Goal: Complete application form: Complete application form

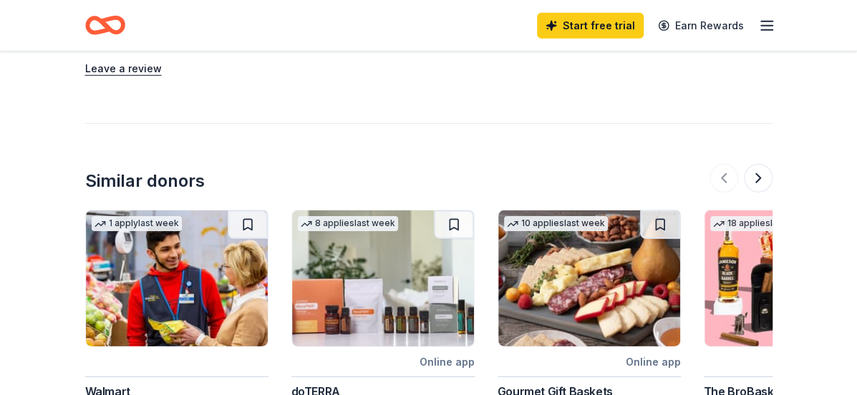
scroll to position [501, 0]
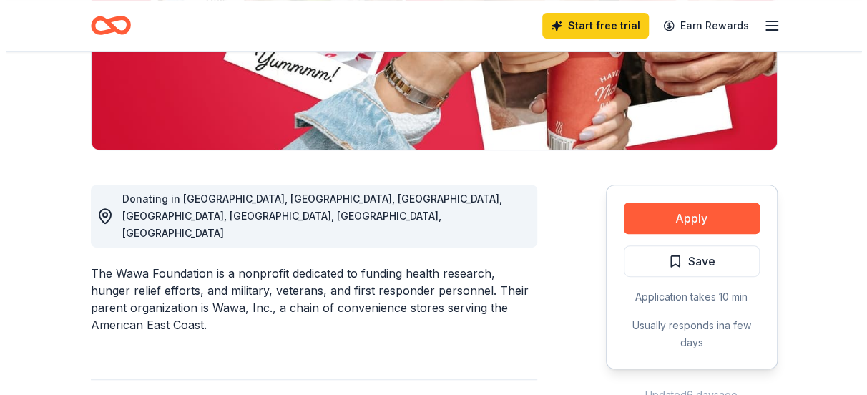
scroll to position [286, 0]
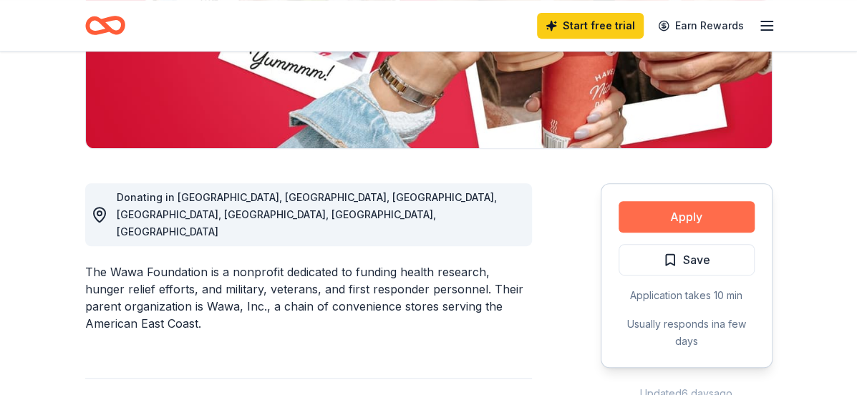
click at [698, 215] on button "Apply" at bounding box center [686, 216] width 136 height 31
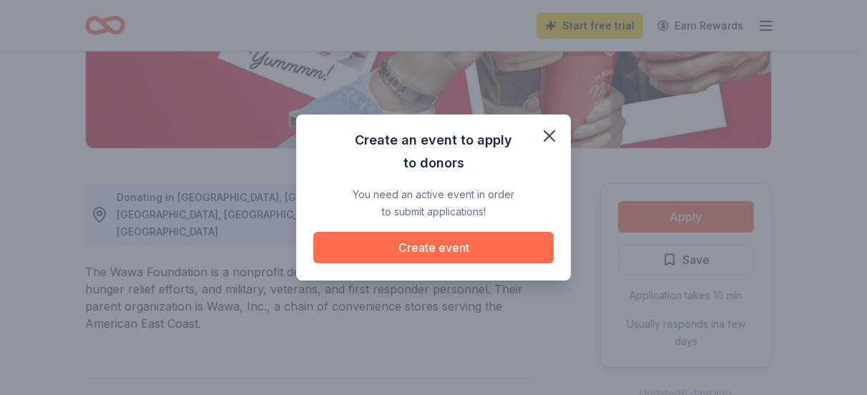
click at [491, 249] on button "Create event" at bounding box center [433, 247] width 240 height 31
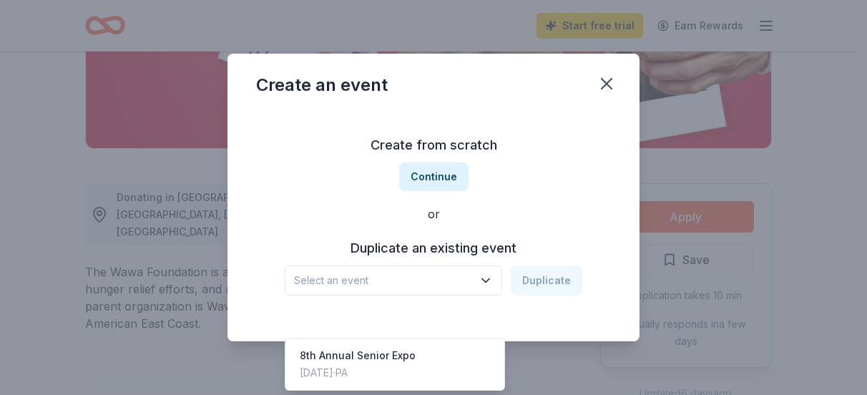
click at [492, 281] on icon "button" at bounding box center [486, 280] width 14 height 14
click at [436, 341] on div "8th Annual Senior Expo [DATE] · [GEOGRAPHIC_DATA]" at bounding box center [394, 364] width 213 height 46
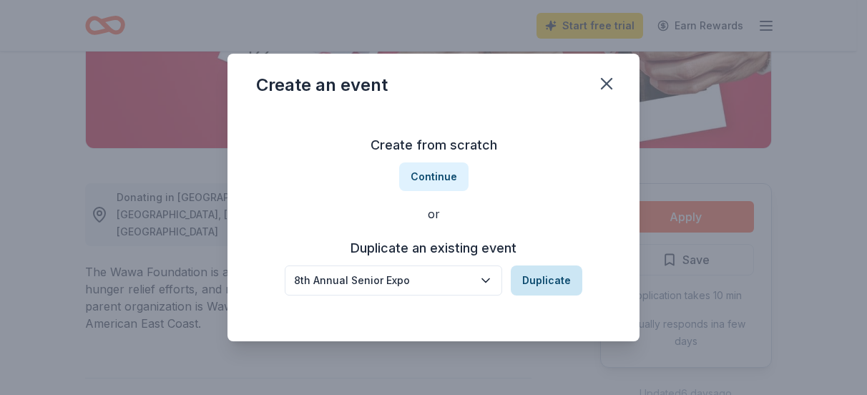
click at [538, 285] on button "Duplicate" at bounding box center [547, 280] width 72 height 30
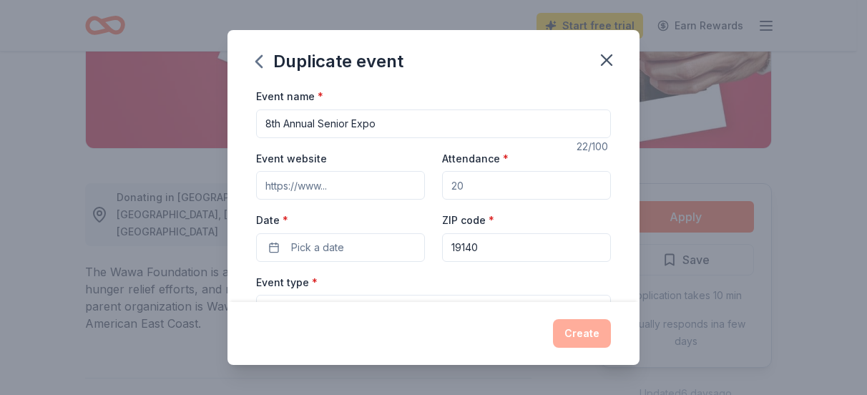
click at [280, 125] on input "8th Annual Senior Expo" at bounding box center [433, 123] width 355 height 29
type input "9th Annual Senior Expo"
click at [265, 185] on input "Event website" at bounding box center [340, 185] width 169 height 29
click at [334, 183] on input "Event website" at bounding box center [340, 185] width 169 height 29
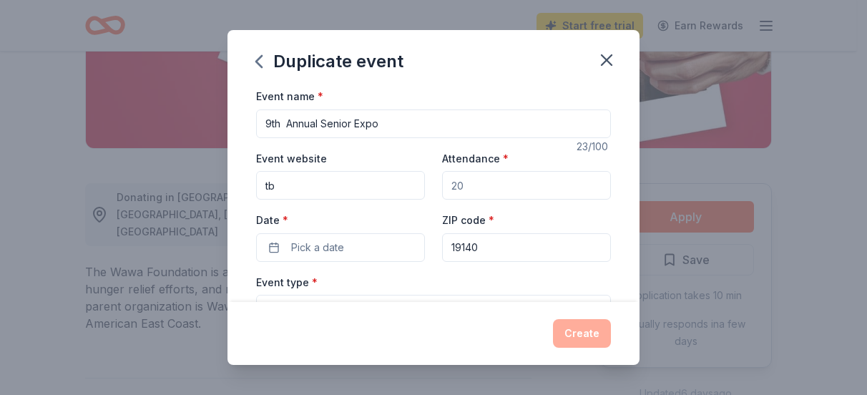
type input "t"
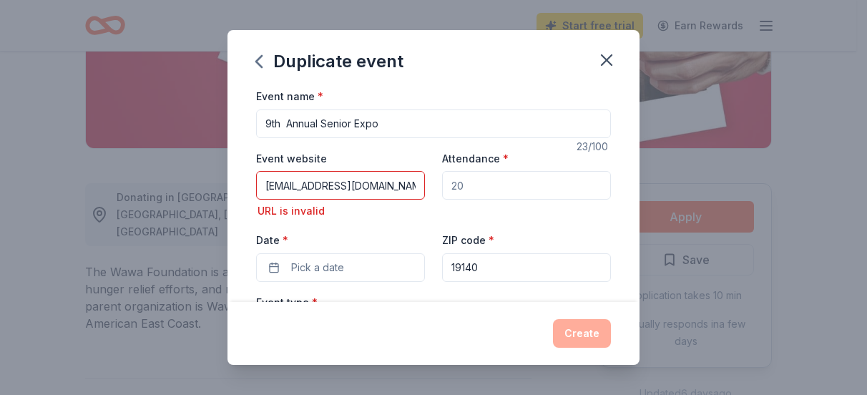
click at [464, 185] on input "Attendance *" at bounding box center [526, 185] width 169 height 29
click at [384, 185] on input "[EMAIL_ADDRESS][DOMAIN_NAME]" at bounding box center [340, 185] width 169 height 29
type input "T"
click at [336, 187] on input "Event website" at bounding box center [340, 185] width 169 height 29
click at [336, 186] on input "Event website" at bounding box center [340, 185] width 169 height 29
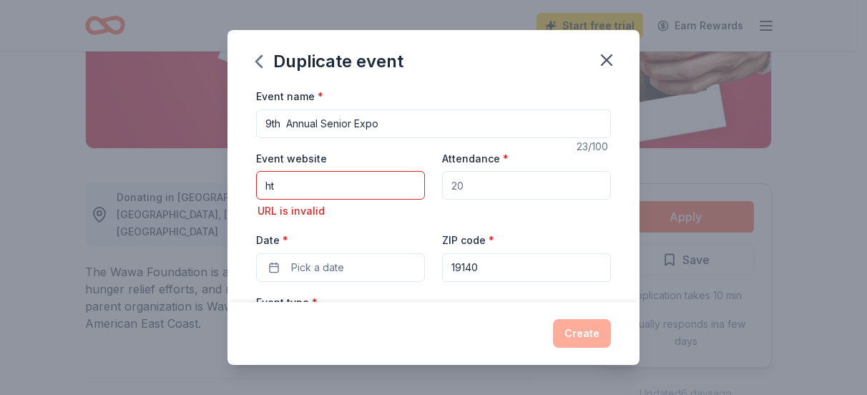
type input "h"
type input "[URL][EMAIL_ADDRESS][DOMAIN_NAME]"
click at [472, 184] on input "Attendance *" at bounding box center [526, 185] width 169 height 29
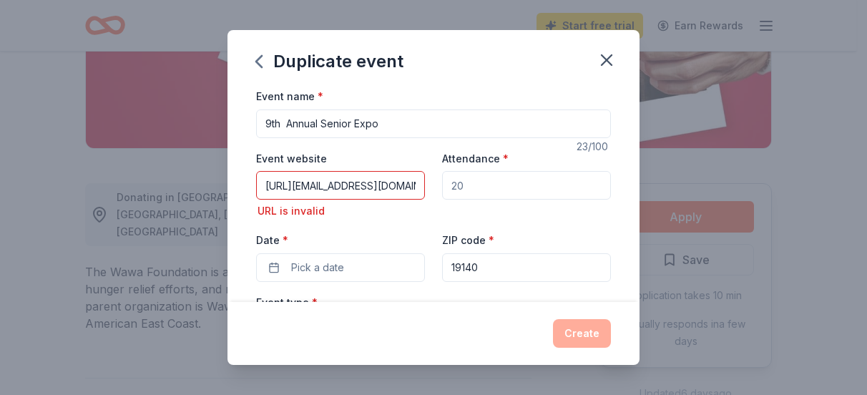
click at [463, 180] on input "Attendance *" at bounding box center [526, 185] width 169 height 29
click at [463, 185] on input "Attendance *" at bounding box center [526, 185] width 169 height 29
click at [464, 186] on input "Attendance *" at bounding box center [526, 185] width 169 height 29
click at [459, 187] on input "Attendance *" at bounding box center [526, 185] width 169 height 29
type input "1"
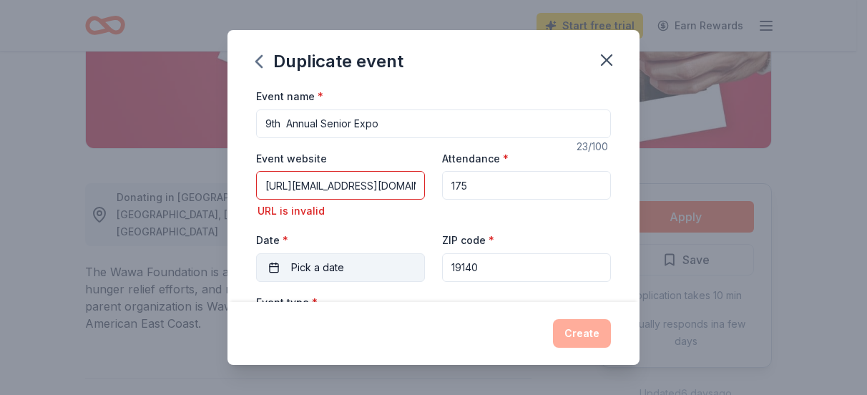
type input "175"
click at [275, 265] on button "Pick a date" at bounding box center [340, 267] width 169 height 29
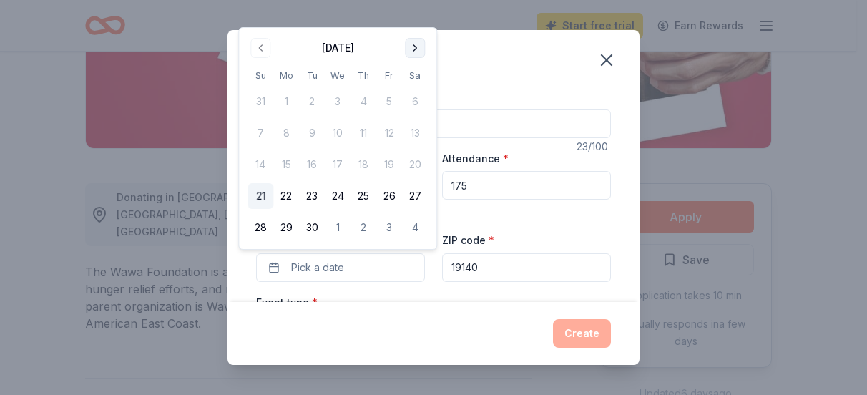
click at [415, 50] on button "Go to next month" at bounding box center [415, 48] width 20 height 20
click at [260, 228] on button "26" at bounding box center [261, 228] width 26 height 26
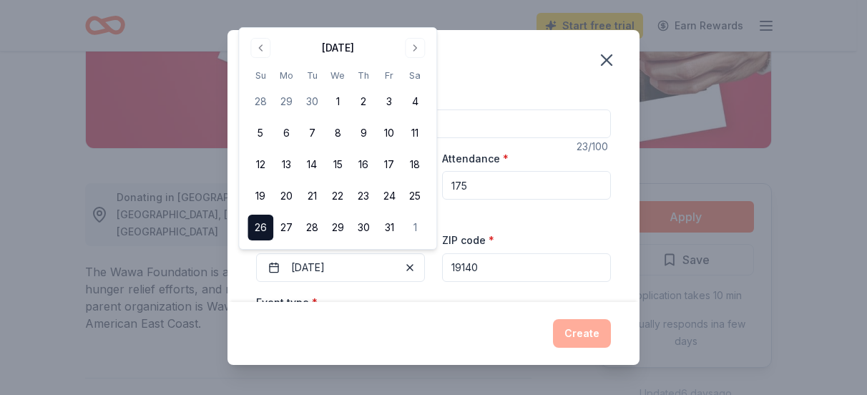
click at [260, 228] on button "26" at bounding box center [261, 228] width 26 height 26
click at [258, 230] on button "26" at bounding box center [261, 228] width 26 height 26
click at [522, 11] on div "Duplicate event Event name * 9th Annual Senior Expo 23 /100 Event website [URL]…" at bounding box center [433, 197] width 867 height 395
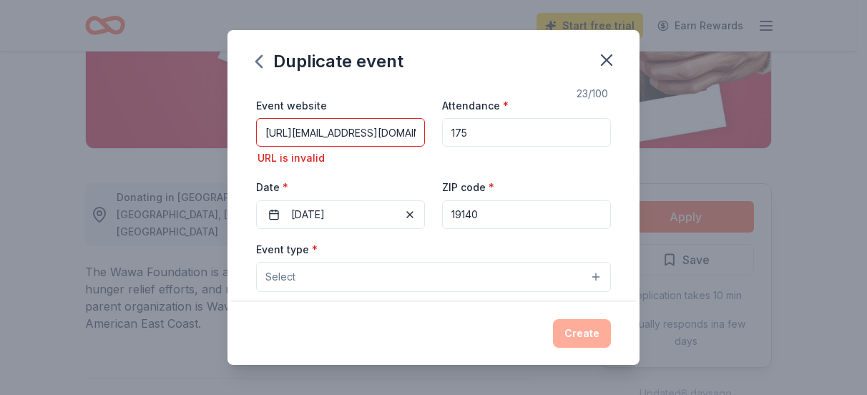
scroll to position [72, 0]
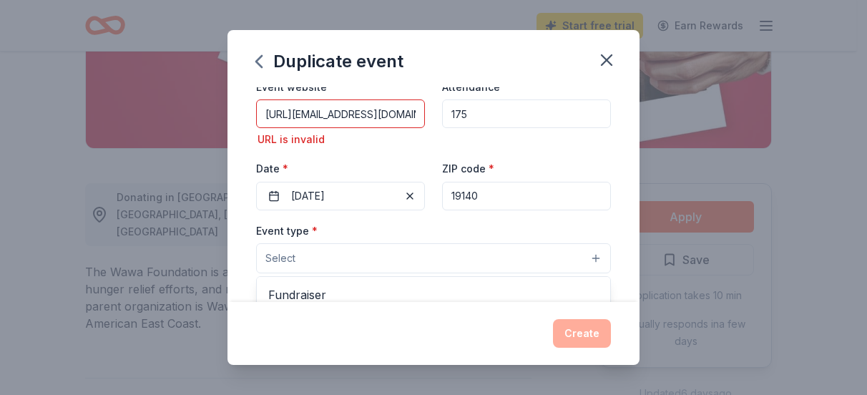
click at [268, 250] on span "Select" at bounding box center [280, 258] width 30 height 17
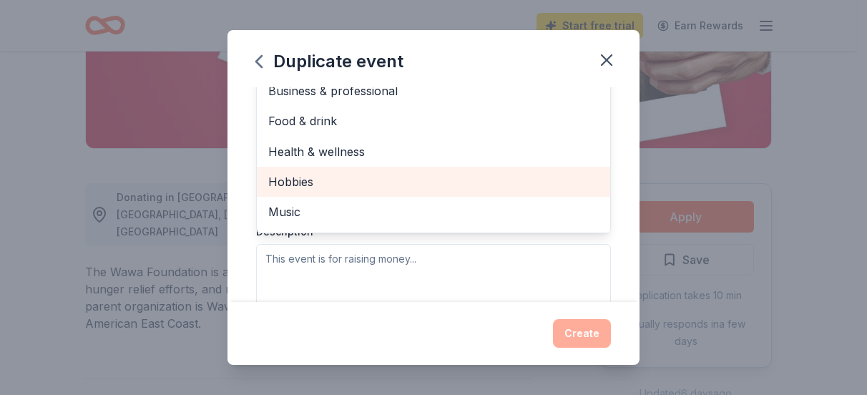
scroll to position [0, 0]
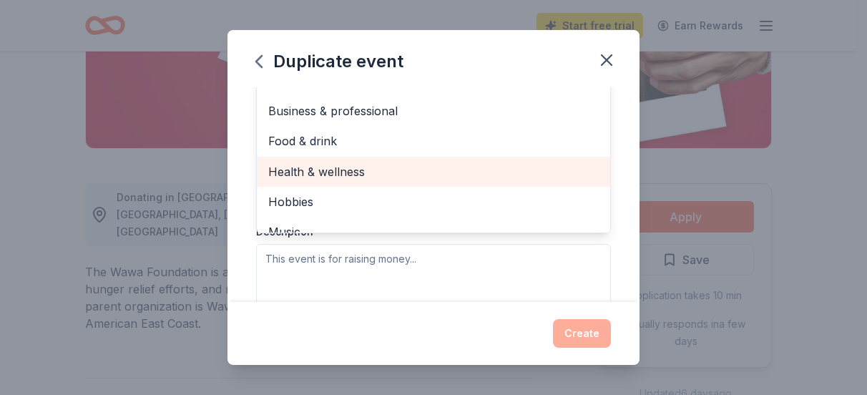
click at [416, 174] on span "Health & wellness" at bounding box center [433, 171] width 331 height 19
click at [416, 192] on span "Hobbies" at bounding box center [433, 201] width 331 height 19
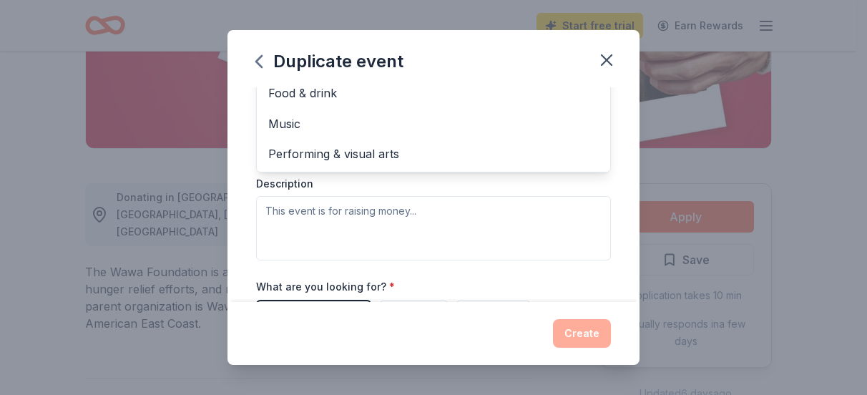
scroll to position [358, 0]
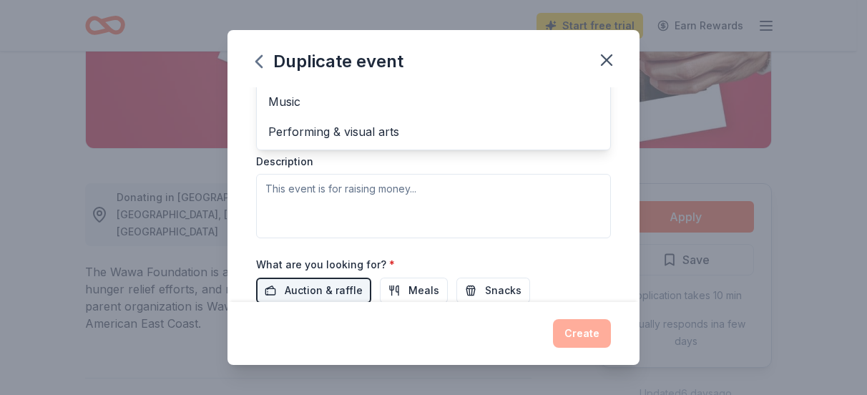
click at [17, 188] on div "Duplicate event Event name * 9th Annual Senior Expo 23 /100 Event website [URL]…" at bounding box center [433, 197] width 867 height 395
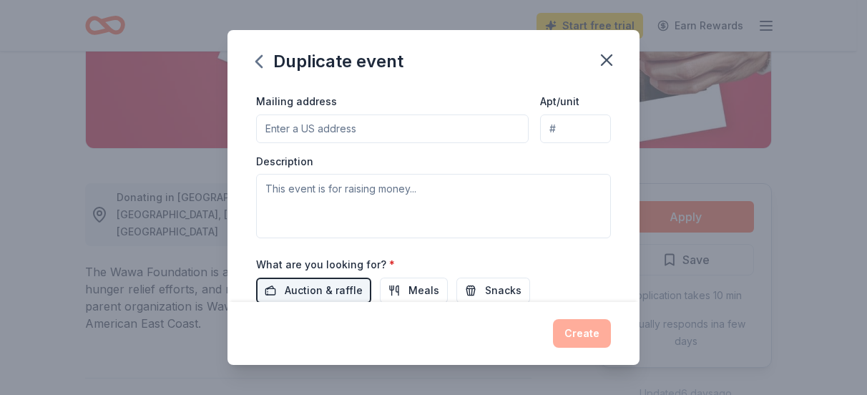
scroll to position [135, 0]
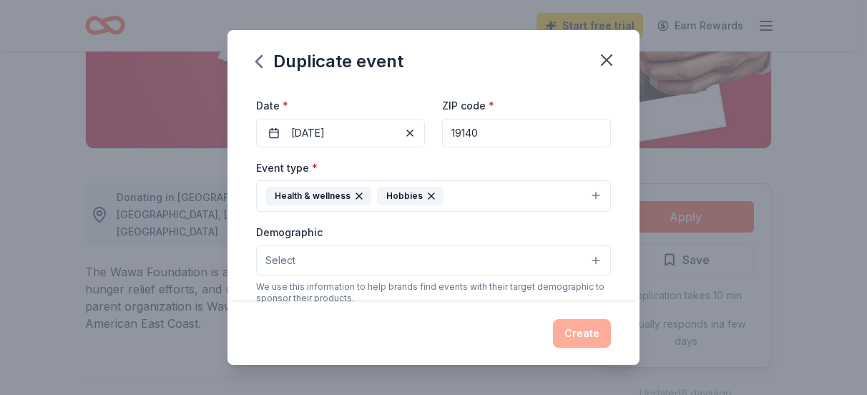
click at [429, 196] on icon "button" at bounding box center [432, 196] width 6 height 6
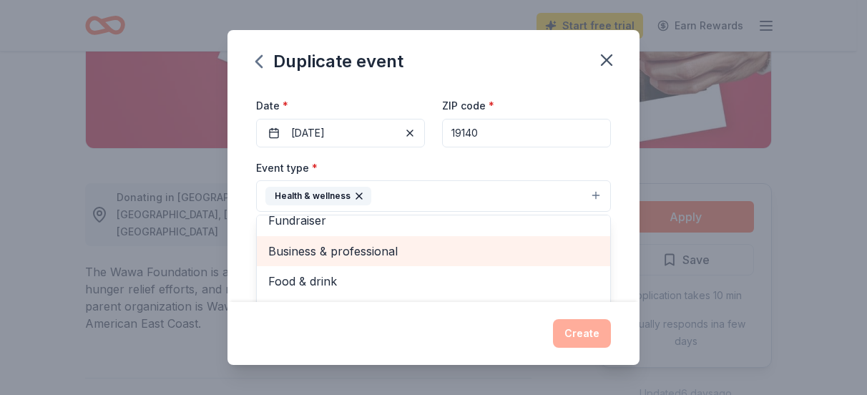
scroll to position [16, 0]
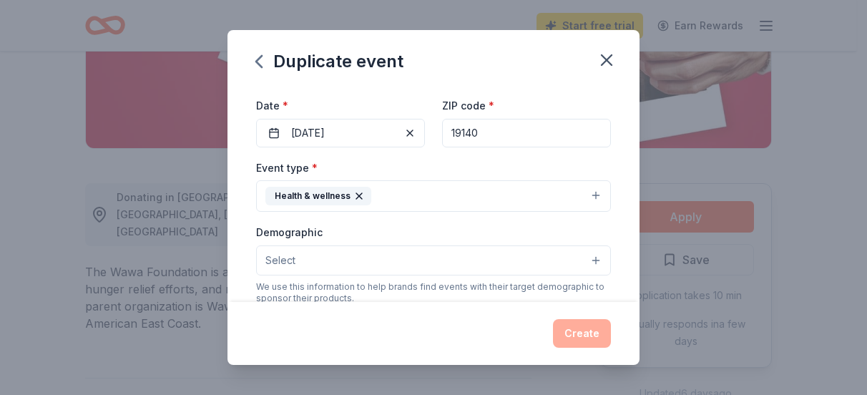
click at [588, 195] on button "Health & wellness" at bounding box center [433, 195] width 355 height 31
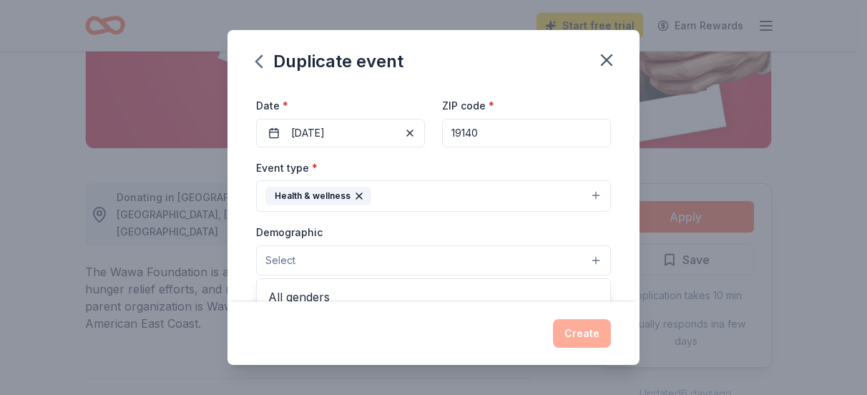
click at [280, 257] on span "Select" at bounding box center [280, 260] width 30 height 17
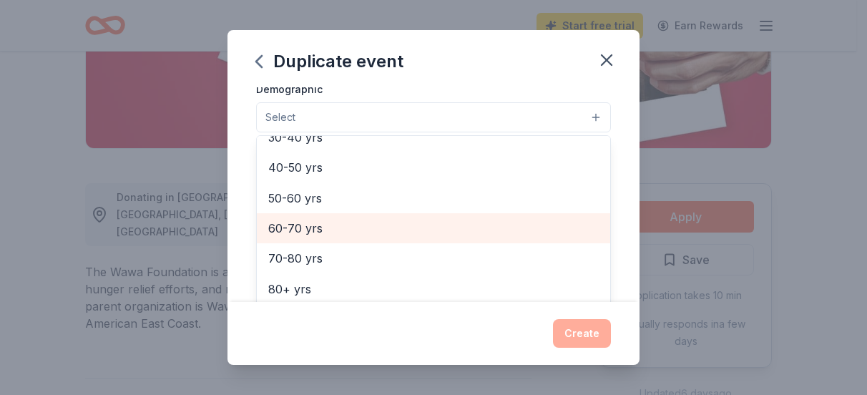
scroll to position [229, 0]
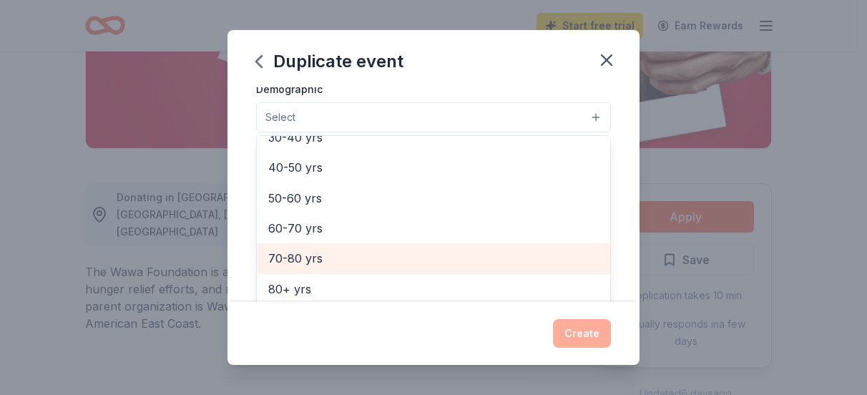
click at [298, 260] on span "70-80 yrs" at bounding box center [433, 258] width 331 height 19
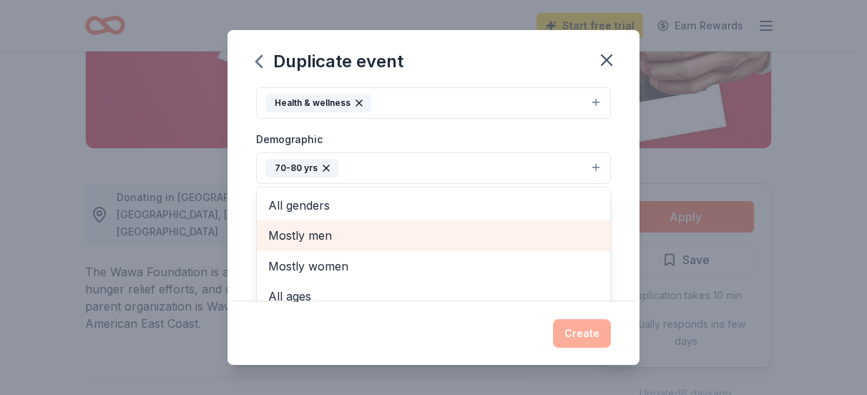
scroll to position [206, 0]
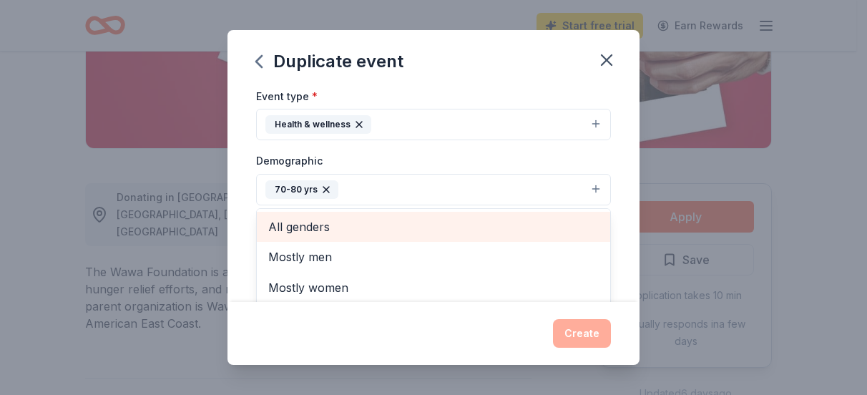
click at [306, 232] on div "All genders" at bounding box center [433, 227] width 353 height 30
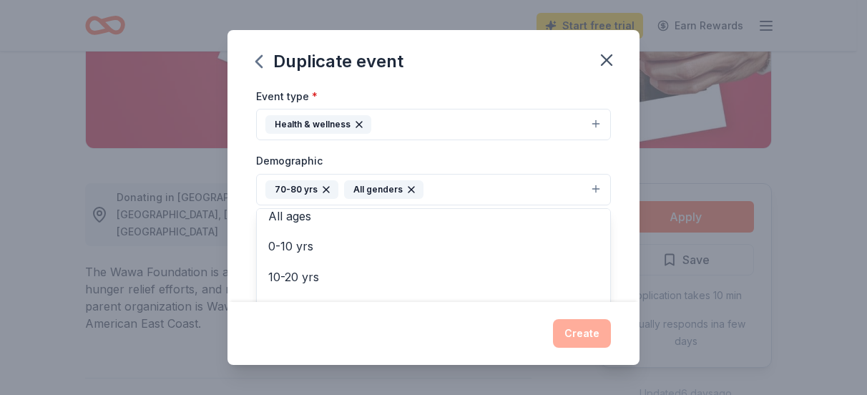
click at [396, 121] on div "Event type * Health & wellness Demographic 70-80 yrs All genders Mostly men Mos…" at bounding box center [433, 239] width 355 height 304
click at [409, 188] on icon "button" at bounding box center [411, 189] width 11 height 11
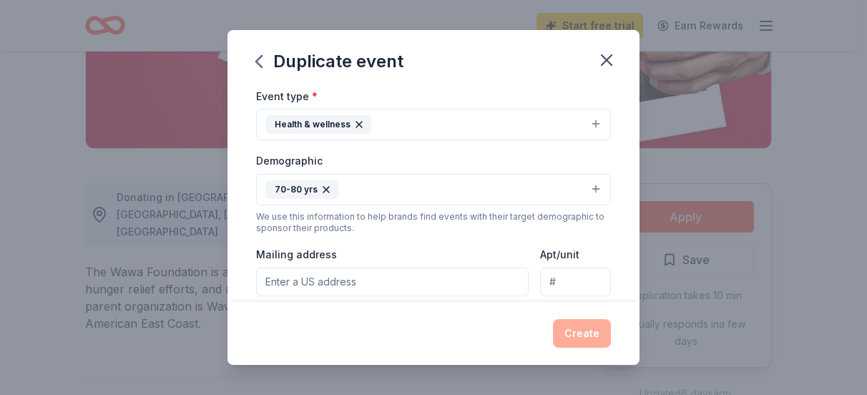
click at [325, 190] on icon "button" at bounding box center [326, 189] width 11 height 11
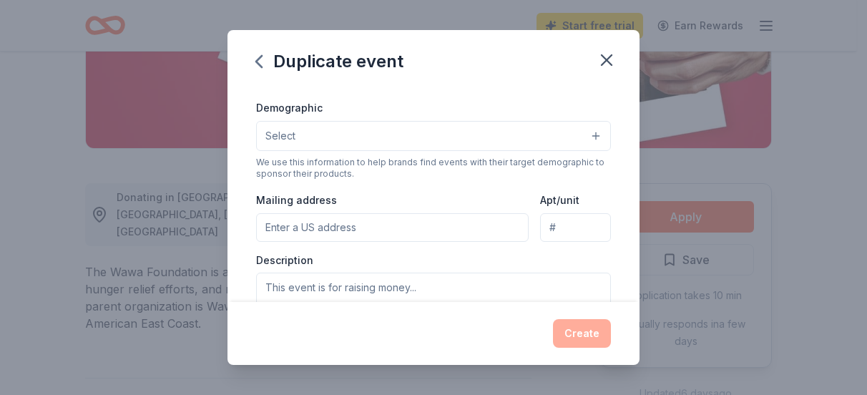
scroll to position [206, 0]
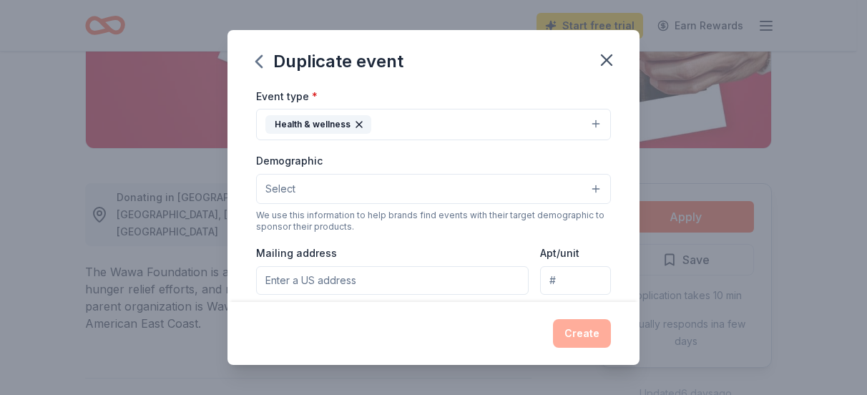
click at [275, 190] on span "Select" at bounding box center [280, 188] width 30 height 17
click at [275, 188] on span "Select" at bounding box center [280, 188] width 30 height 17
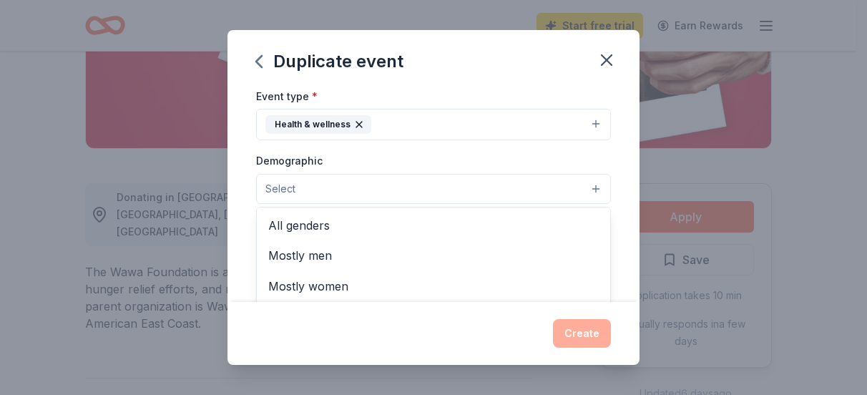
click at [274, 185] on span "Select" at bounding box center [280, 188] width 30 height 17
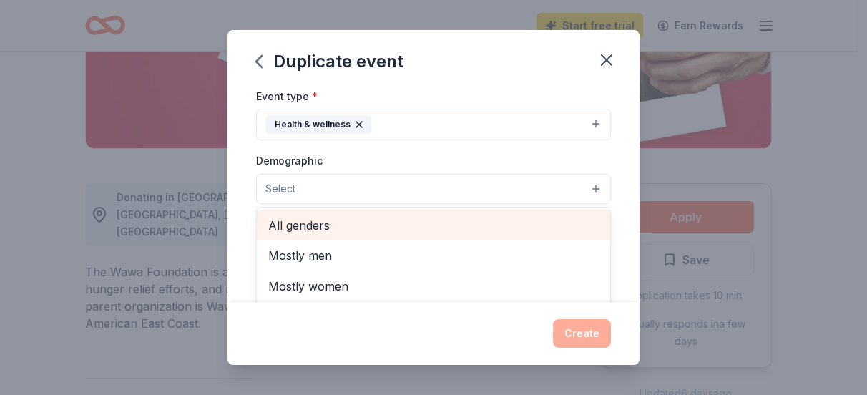
click at [311, 218] on span "All genders" at bounding box center [433, 225] width 331 height 19
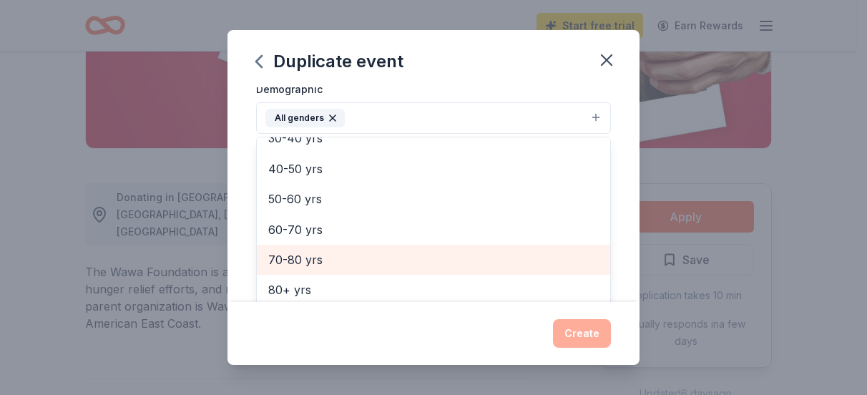
scroll to position [349, 0]
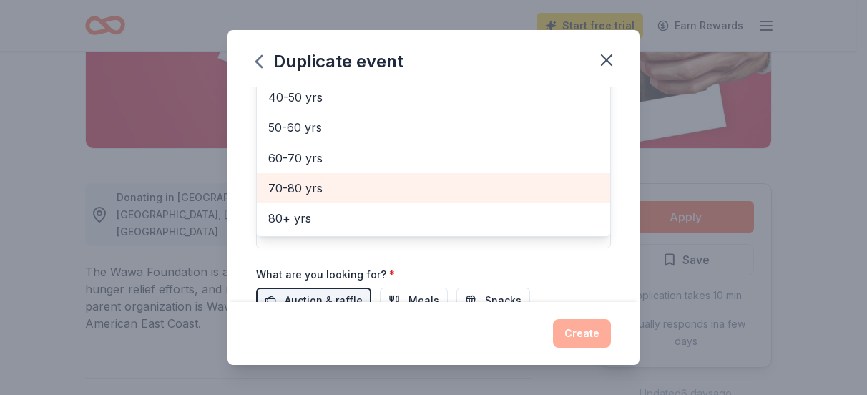
click at [317, 190] on span "70-80 yrs" at bounding box center [433, 188] width 331 height 19
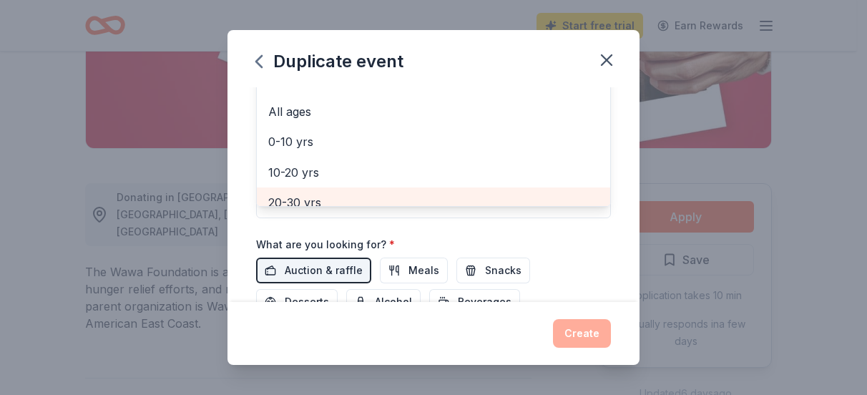
scroll to position [0, 0]
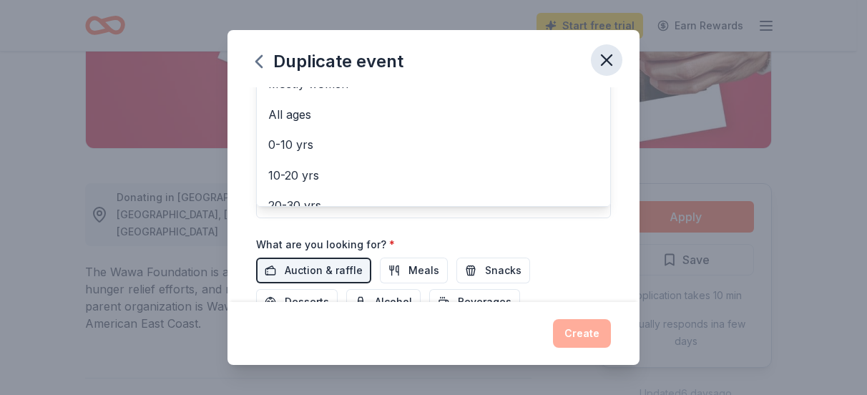
click at [611, 58] on div "Duplicate event Event name * 9th Annual Senior Expo 23 /100 Event website [URL]…" at bounding box center [434, 197] width 412 height 335
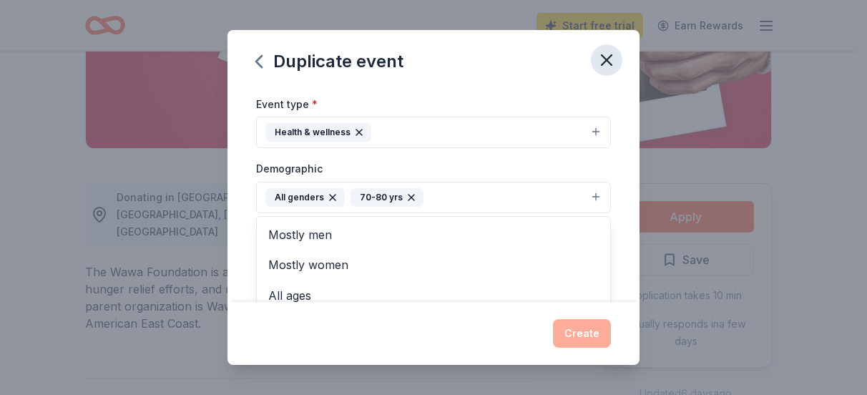
click at [611, 58] on icon "button" at bounding box center [607, 60] width 20 height 20
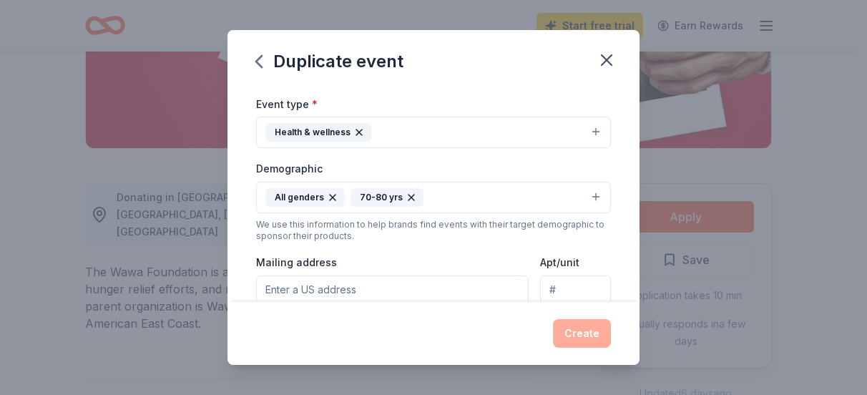
click at [286, 289] on input "Mailing address" at bounding box center [392, 289] width 273 height 29
type input "[STREET_ADDRESS]"
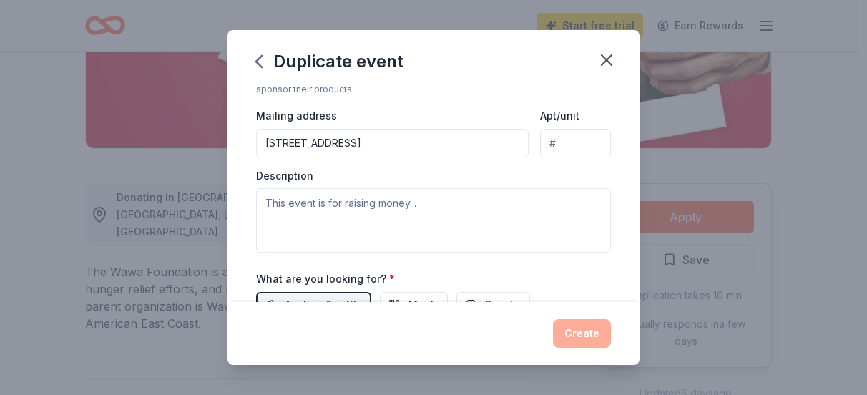
scroll to position [356, 0]
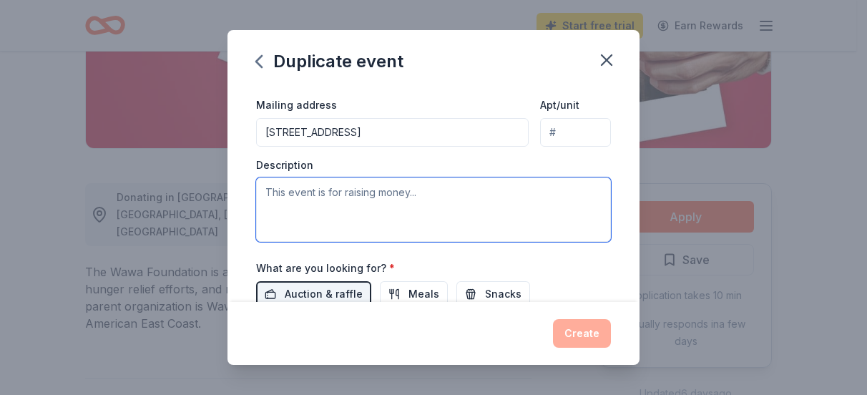
click at [279, 206] on textarea at bounding box center [433, 209] width 355 height 64
type textarea "F"
type textarea "T"
type textarea "O"
type textarea "T"
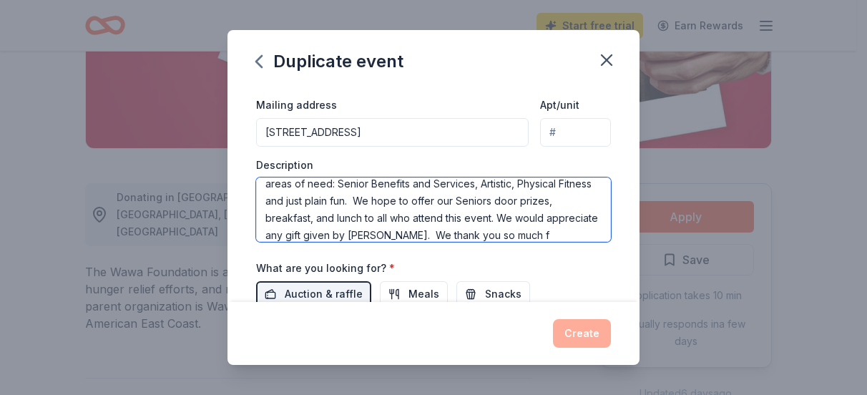
scroll to position [60, 0]
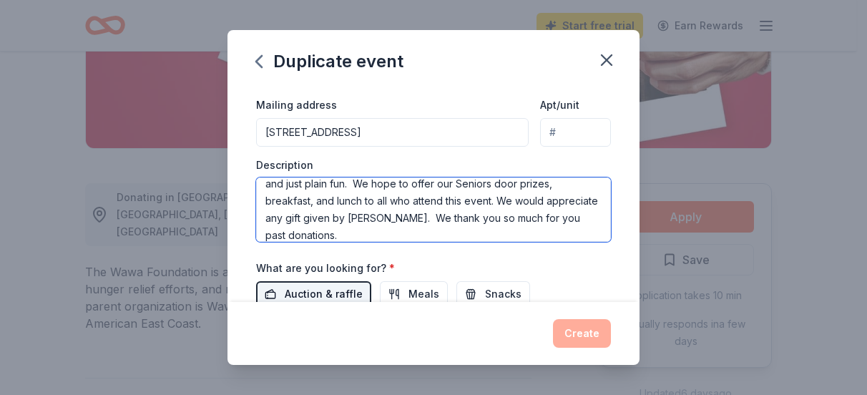
type textarea "We will be hosting our 9th Annual Senior Expo. Our theme this year is: S.O.A.R.…"
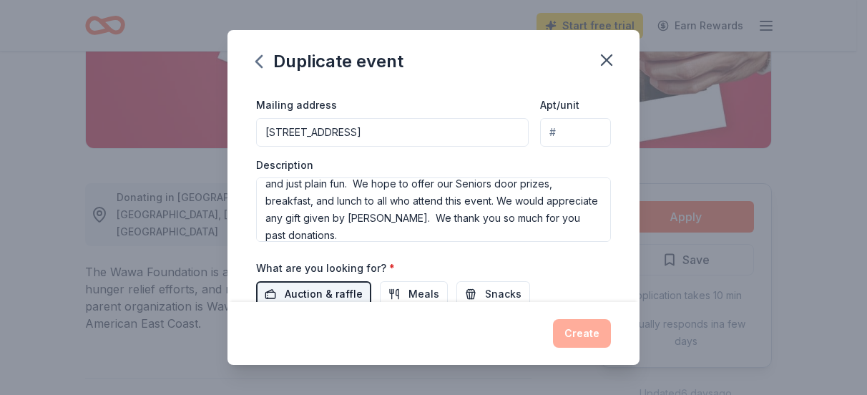
click at [336, 286] on span "Auction & raffle" at bounding box center [324, 294] width 78 height 17
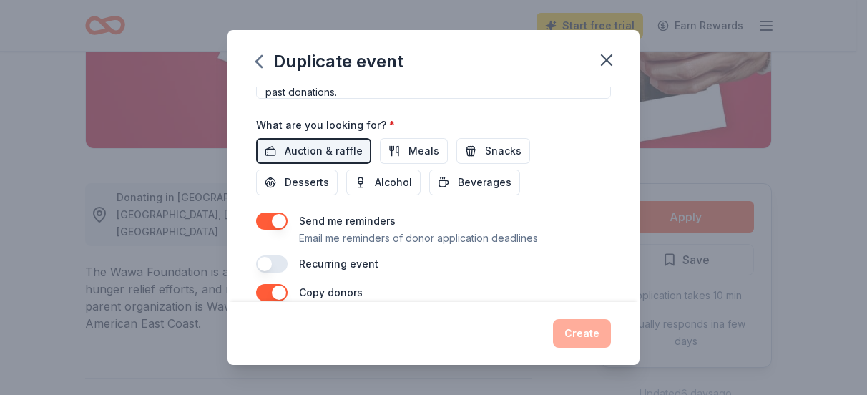
scroll to position [570, 0]
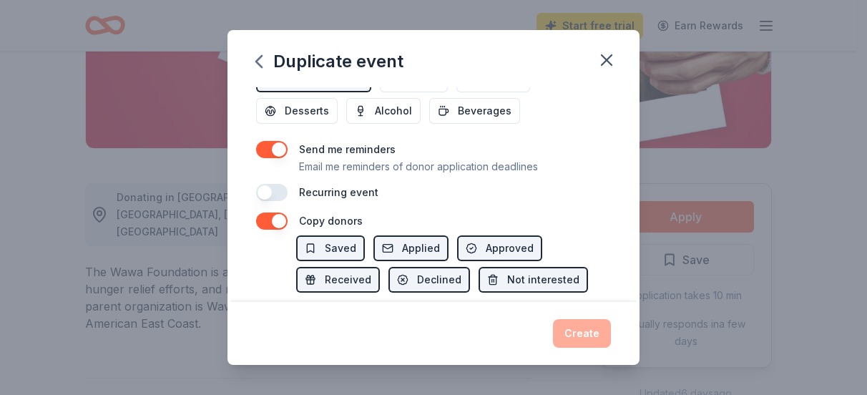
click at [586, 337] on div "Create" at bounding box center [433, 333] width 355 height 29
click at [278, 191] on button "button" at bounding box center [271, 192] width 31 height 17
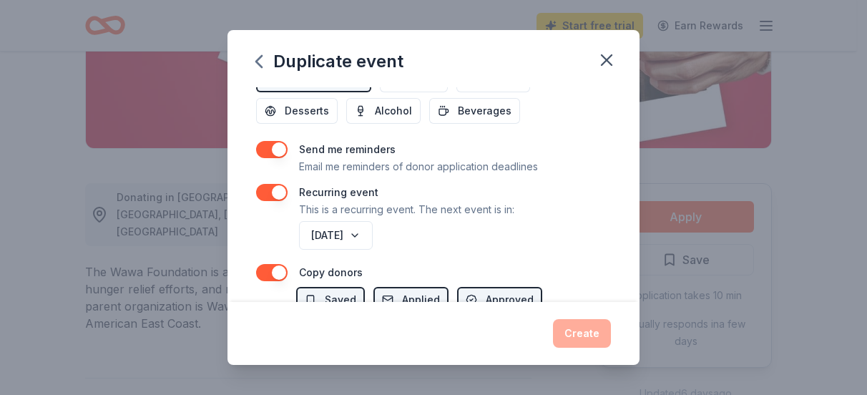
click at [277, 191] on button "button" at bounding box center [271, 192] width 31 height 17
drag, startPoint x: 276, startPoint y: 190, endPoint x: 269, endPoint y: 188, distance: 7.5
click at [270, 188] on button "button" at bounding box center [271, 192] width 31 height 17
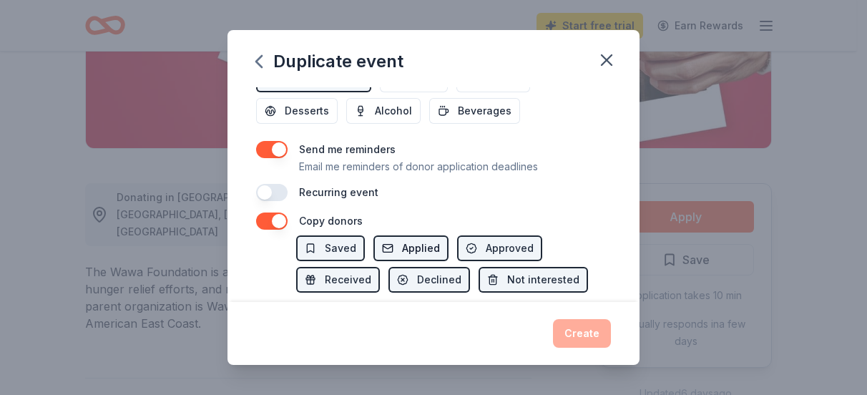
click at [412, 247] on span "Applied" at bounding box center [421, 248] width 38 height 17
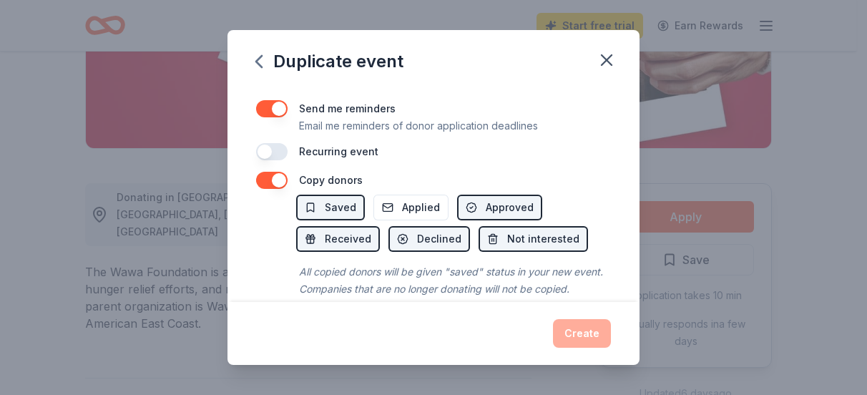
scroll to position [645, 0]
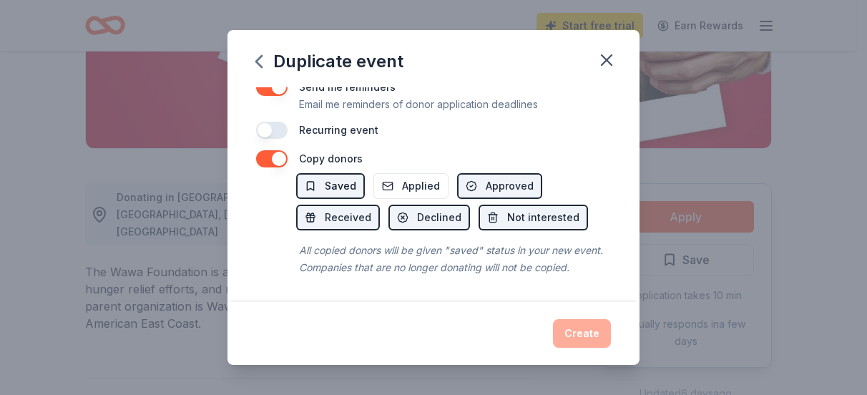
click at [331, 177] on span "Saved" at bounding box center [340, 185] width 31 height 17
click at [386, 173] on button "Applied" at bounding box center [411, 186] width 75 height 26
click at [346, 177] on span "Saved" at bounding box center [340, 185] width 31 height 17
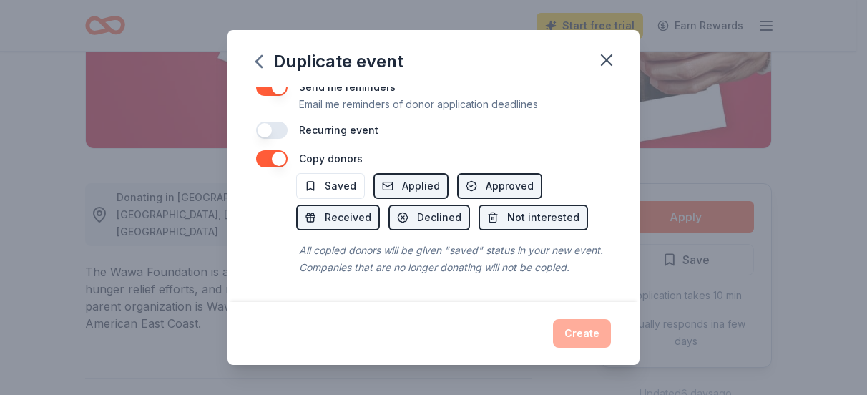
click at [581, 335] on div "Create" at bounding box center [433, 333] width 355 height 29
click at [577, 331] on div "Create" at bounding box center [433, 333] width 355 height 29
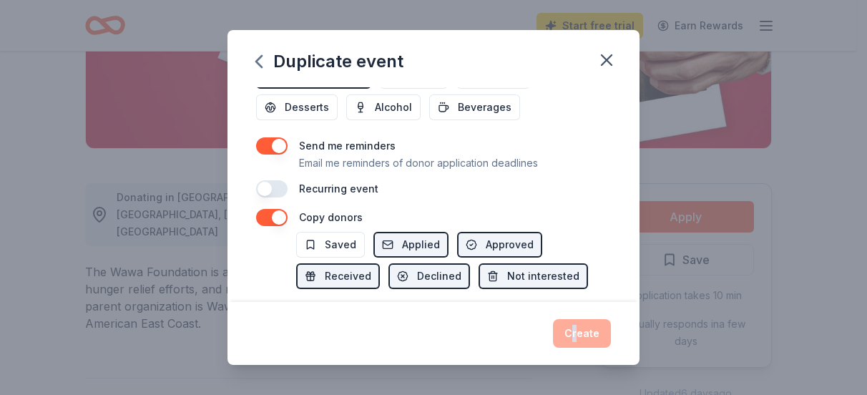
scroll to position [502, 0]
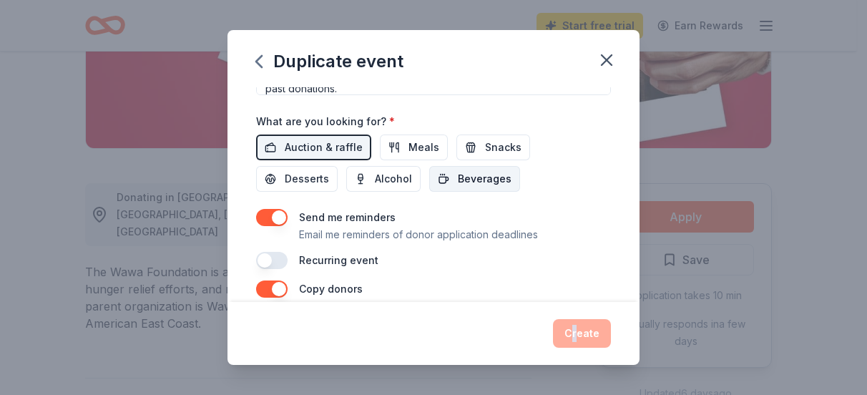
click at [462, 182] on span "Beverages" at bounding box center [485, 178] width 54 height 17
click at [476, 181] on span "Beverages" at bounding box center [485, 178] width 54 height 17
click at [577, 331] on div "Create" at bounding box center [433, 333] width 355 height 29
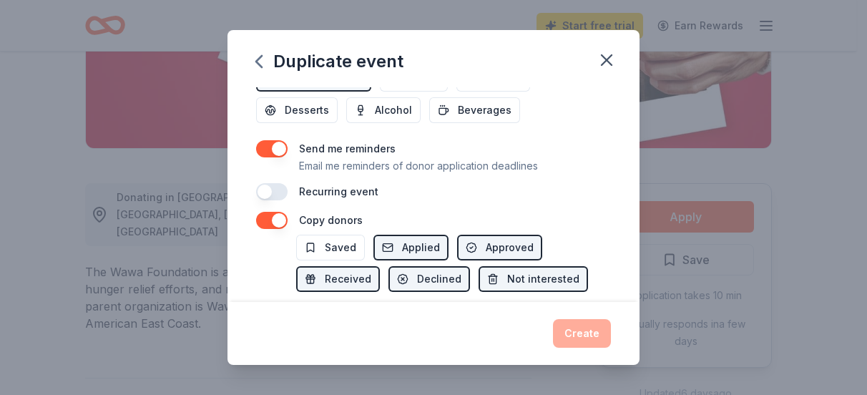
scroll to position [645, 0]
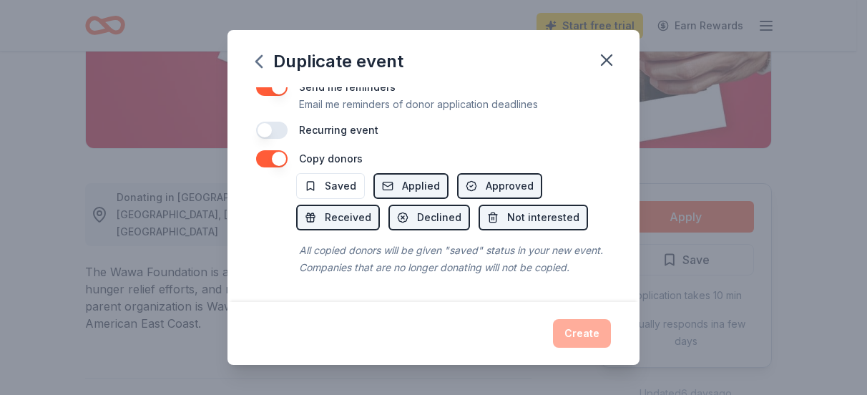
click at [583, 333] on div "Create" at bounding box center [433, 333] width 355 height 29
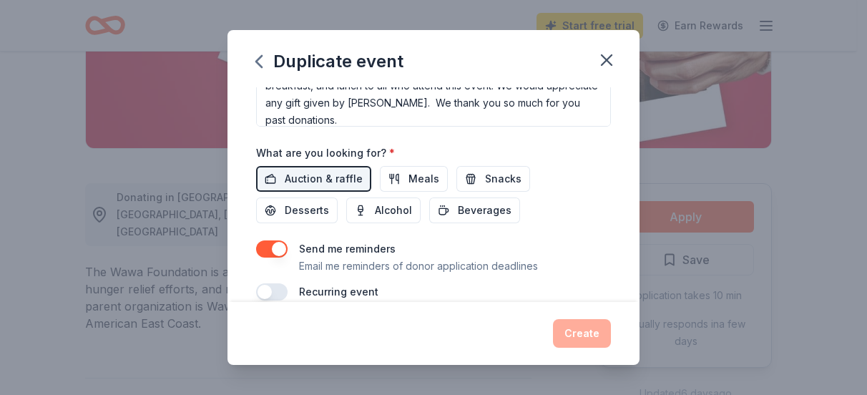
scroll to position [502, 0]
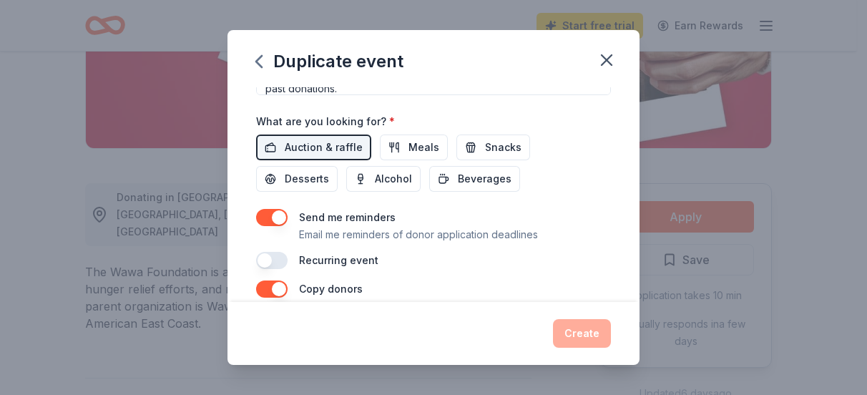
click at [585, 330] on div "Create" at bounding box center [433, 333] width 355 height 29
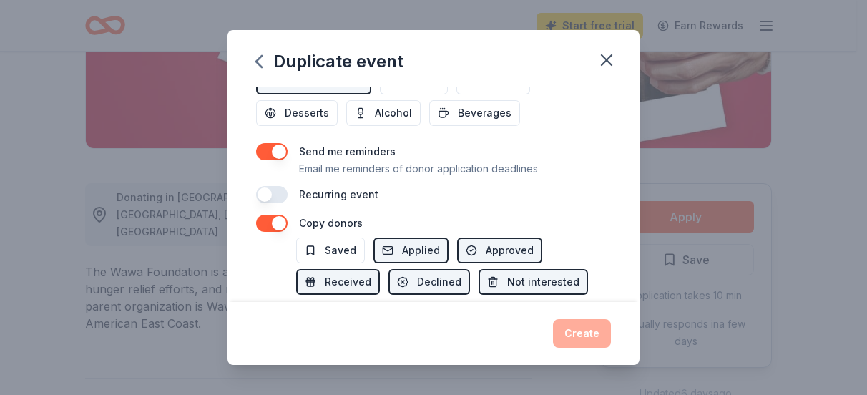
scroll to position [645, 0]
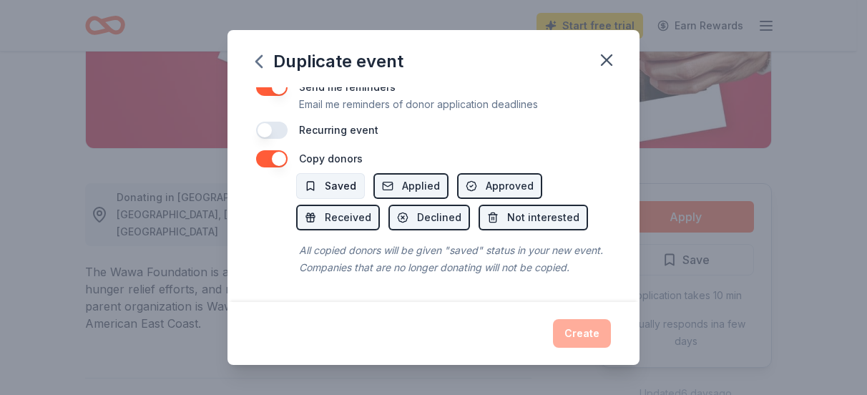
click at [336, 177] on span "Saved" at bounding box center [340, 185] width 31 height 17
click at [595, 341] on div "Create" at bounding box center [433, 333] width 355 height 29
click at [573, 333] on div "Create" at bounding box center [433, 333] width 355 height 29
click at [574, 333] on div "Create" at bounding box center [433, 333] width 355 height 29
click at [575, 334] on div "Create" at bounding box center [433, 333] width 355 height 29
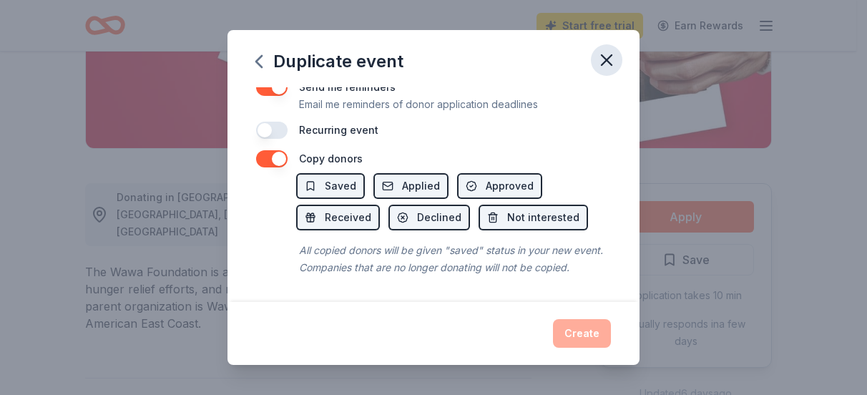
click at [605, 59] on icon "button" at bounding box center [607, 60] width 20 height 20
click at [319, 173] on button "Saved" at bounding box center [330, 186] width 69 height 26
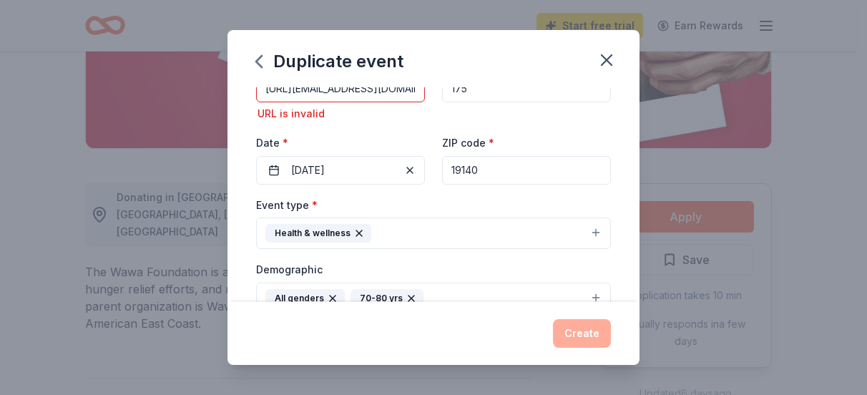
scroll to position [145, 0]
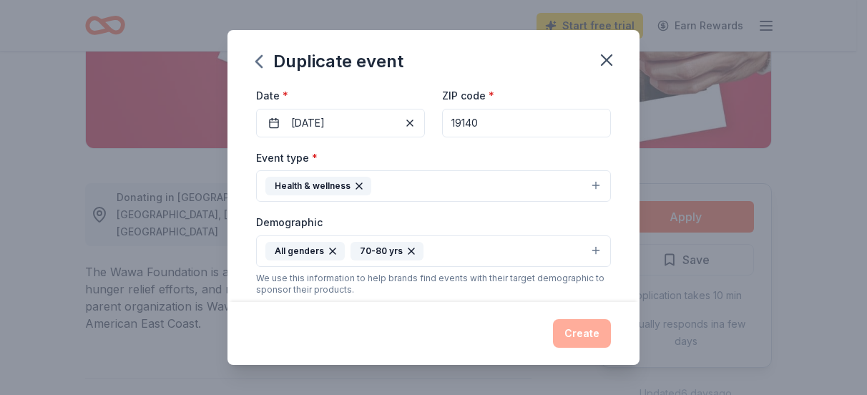
click at [601, 333] on div "Create" at bounding box center [433, 333] width 355 height 29
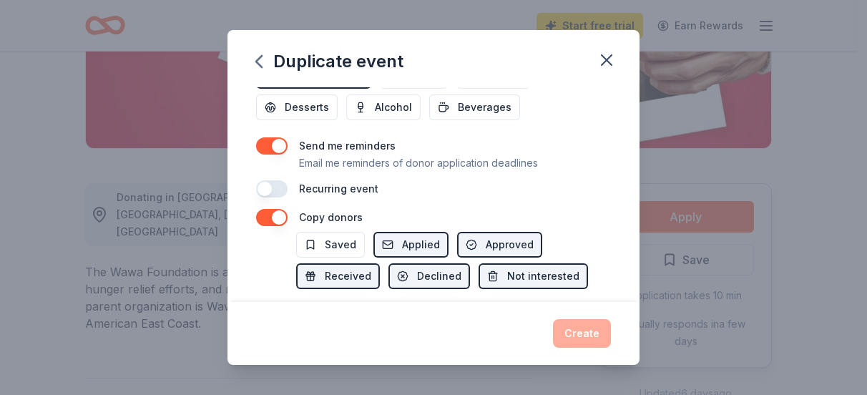
scroll to position [502, 0]
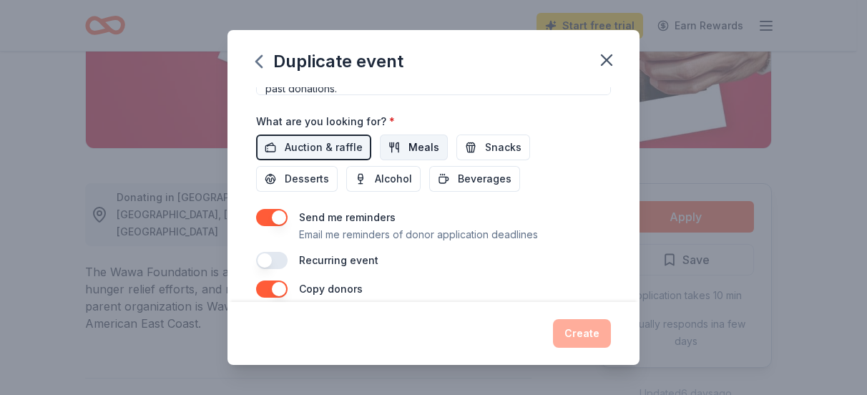
click at [409, 142] on span "Meals" at bounding box center [424, 147] width 31 height 17
click at [468, 150] on button "Snacks" at bounding box center [494, 148] width 74 height 26
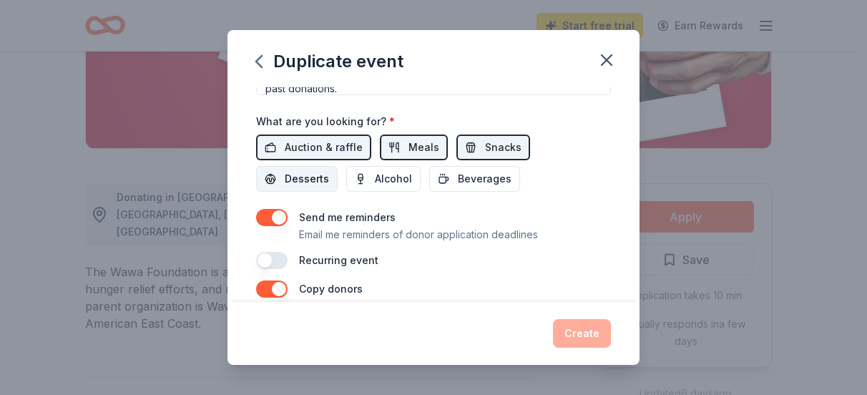
click at [333, 177] on button "Desserts" at bounding box center [297, 179] width 82 height 26
click at [458, 178] on span "Beverages" at bounding box center [485, 178] width 54 height 17
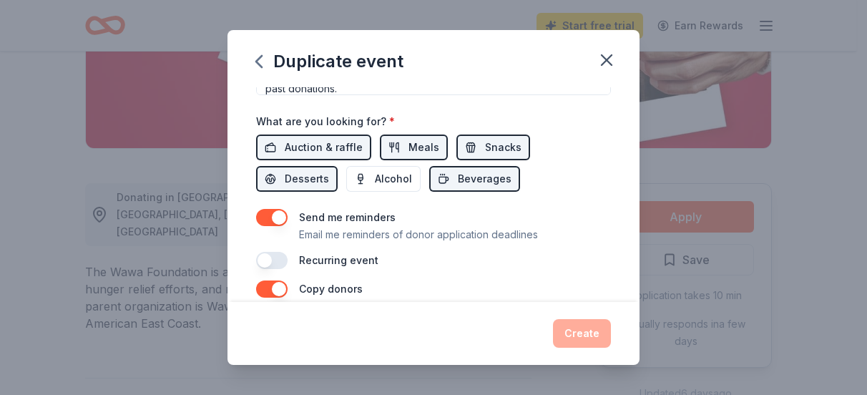
click at [572, 341] on div "Create" at bounding box center [433, 333] width 355 height 29
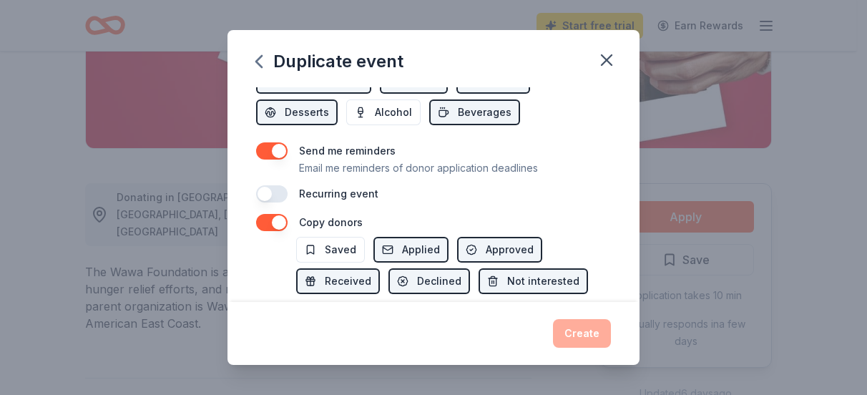
scroll to position [572, 0]
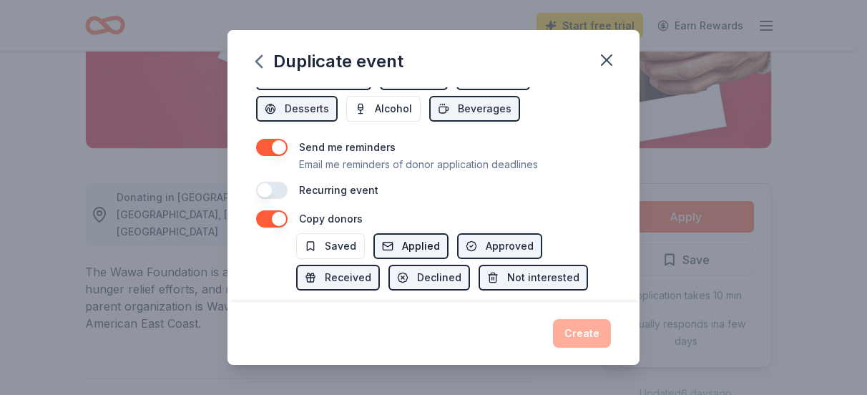
click at [419, 240] on span "Applied" at bounding box center [421, 246] width 38 height 17
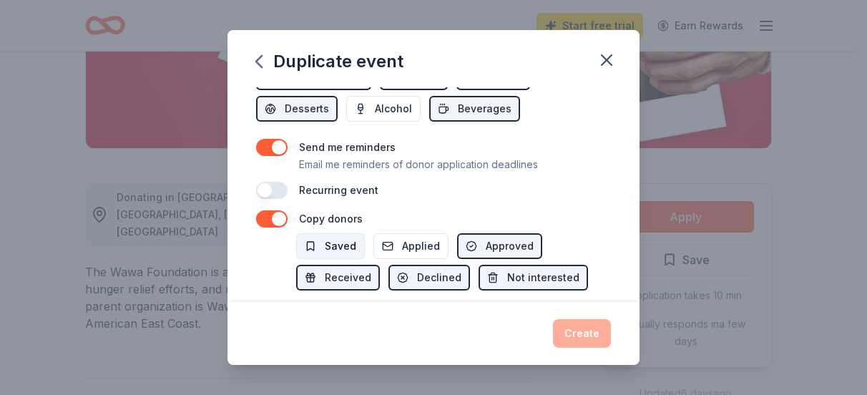
click at [334, 240] on span "Saved" at bounding box center [340, 246] width 31 height 17
click at [395, 241] on button "Applied" at bounding box center [411, 246] width 75 height 26
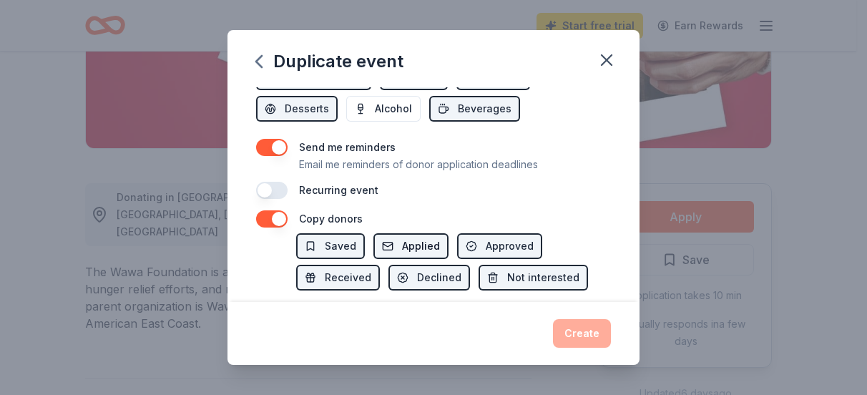
click at [402, 242] on span "Applied" at bounding box center [421, 246] width 38 height 17
click at [434, 243] on span "Applied" at bounding box center [421, 246] width 38 height 17
click at [415, 238] on span "Applied" at bounding box center [421, 246] width 38 height 17
click at [596, 332] on div "Create" at bounding box center [433, 333] width 355 height 29
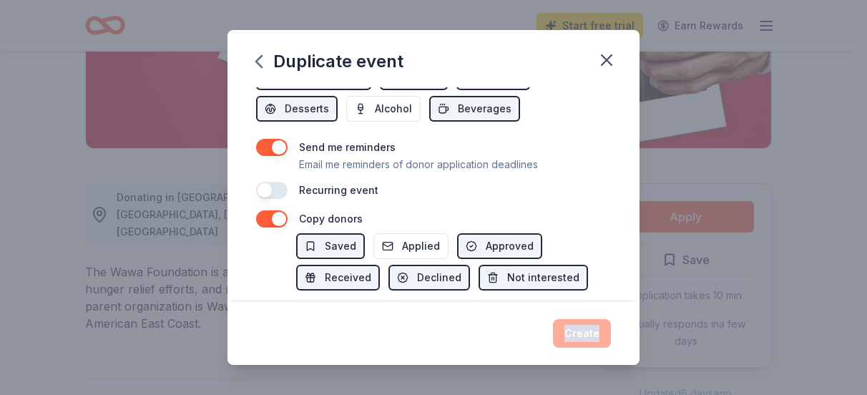
click at [595, 333] on div "Create" at bounding box center [433, 333] width 355 height 29
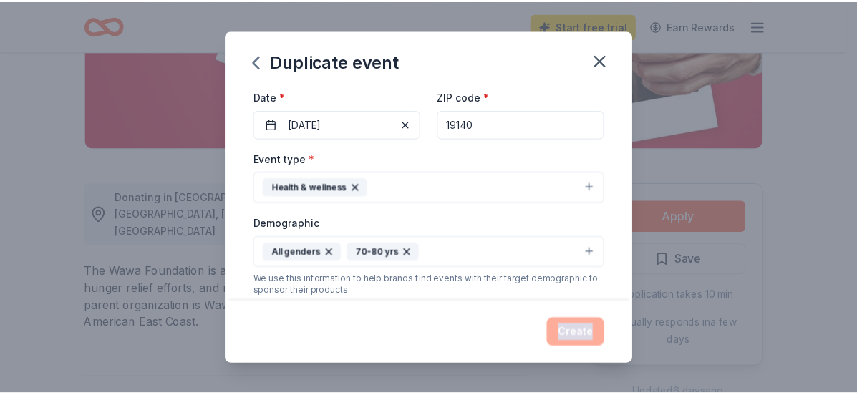
scroll to position [0, 0]
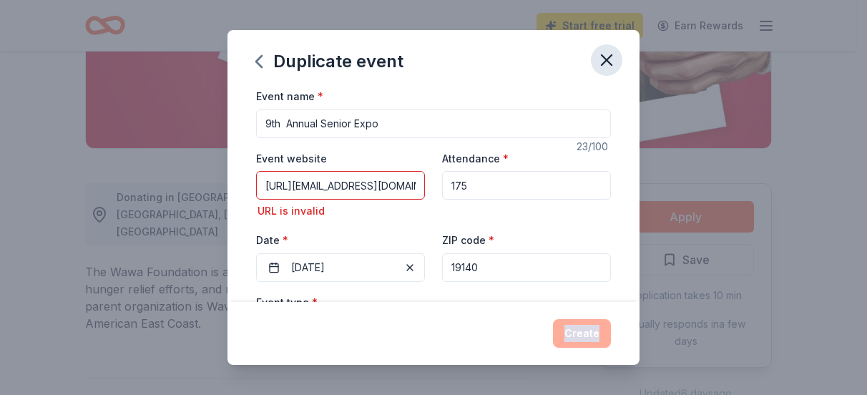
click at [611, 58] on icon "button" at bounding box center [607, 60] width 20 height 20
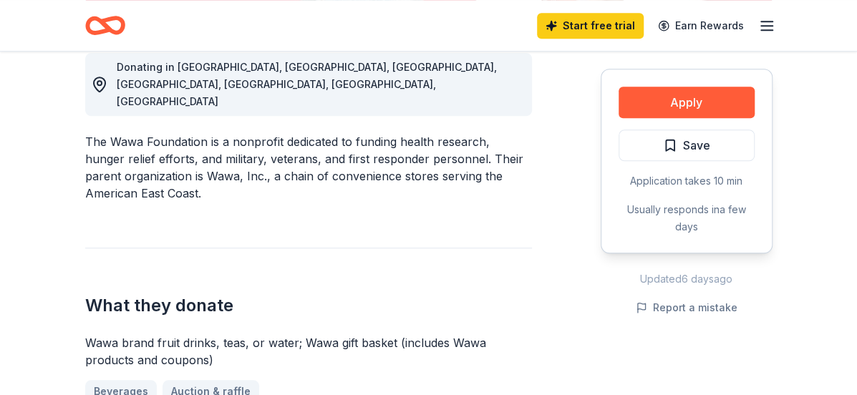
scroll to position [429, 0]
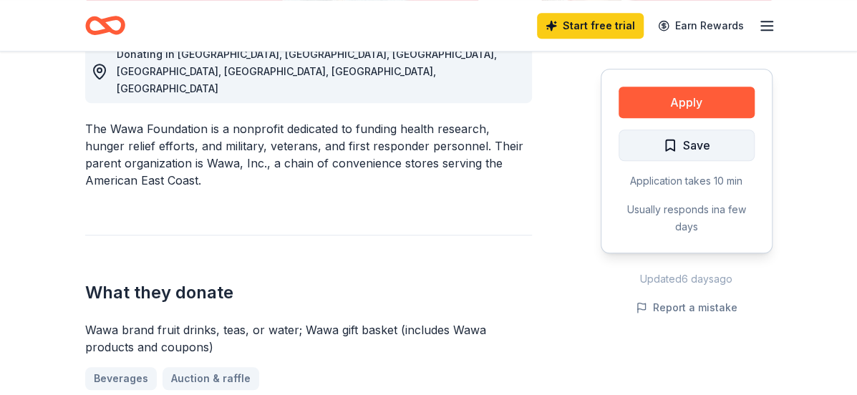
click at [666, 144] on span "Save" at bounding box center [686, 145] width 47 height 19
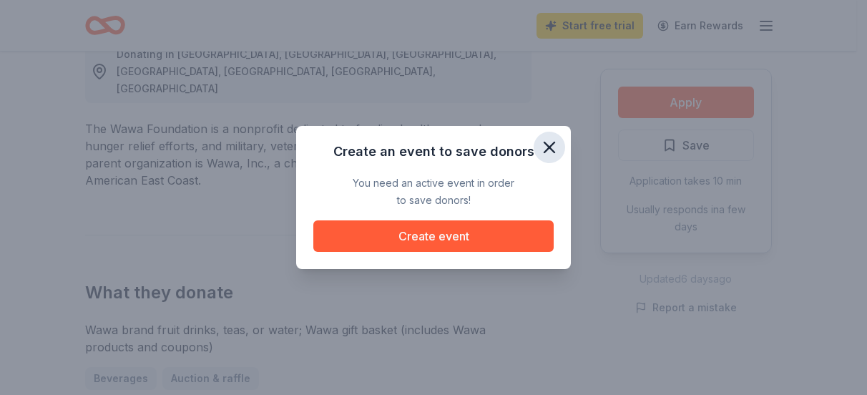
click at [552, 150] on icon "button" at bounding box center [550, 147] width 10 height 10
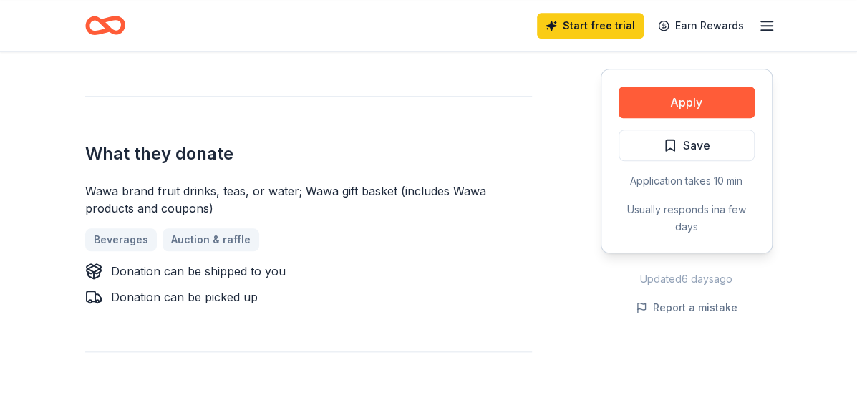
scroll to position [572, 0]
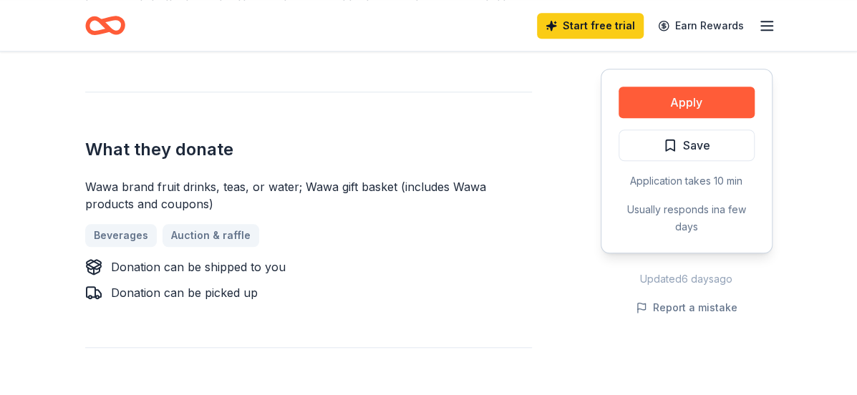
click at [185, 224] on div "Beverages Auction & raffle" at bounding box center [308, 235] width 447 height 23
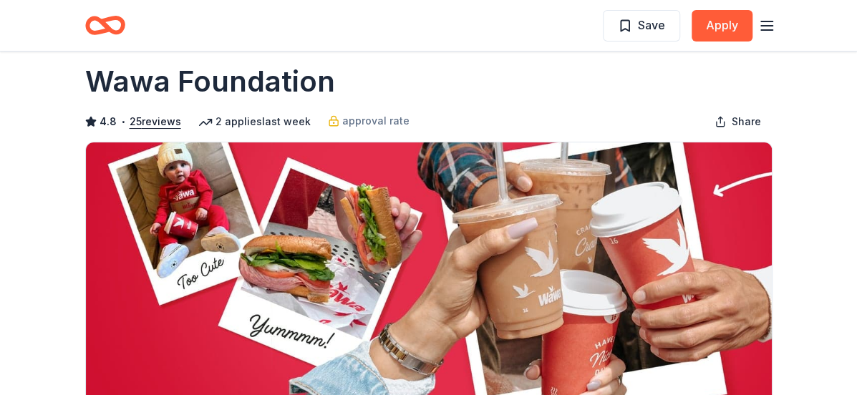
scroll to position [0, 0]
